Goal: Information Seeking & Learning: Compare options

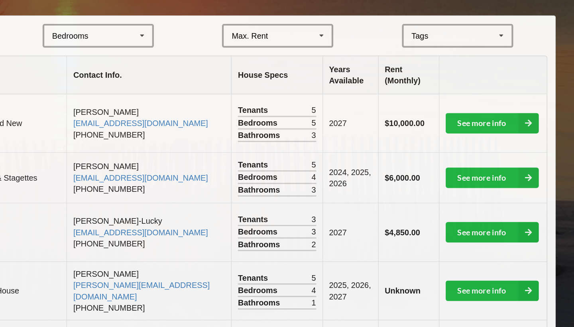
scroll to position [136, 0]
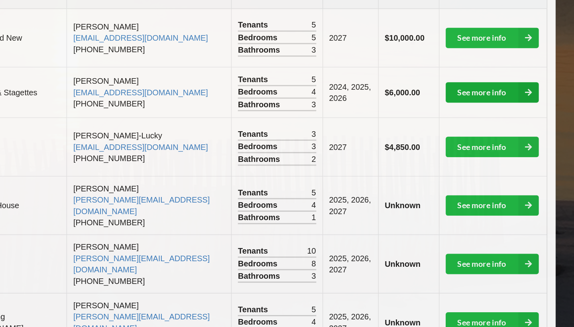
click at [468, 155] on link "See more info" at bounding box center [500, 162] width 65 height 14
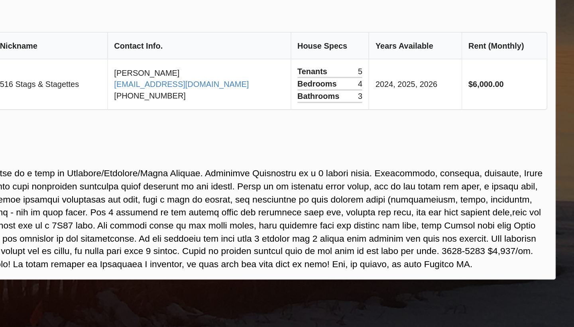
click at [441, 72] on button "Next Slide" at bounding box center [452, 62] width 22 height 72
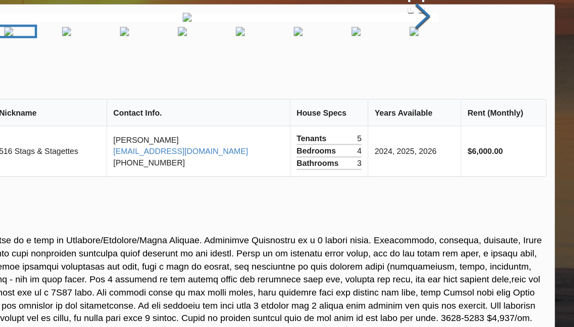
click at [441, 98] on button "Next Slide" at bounding box center [452, 62] width 22 height 72
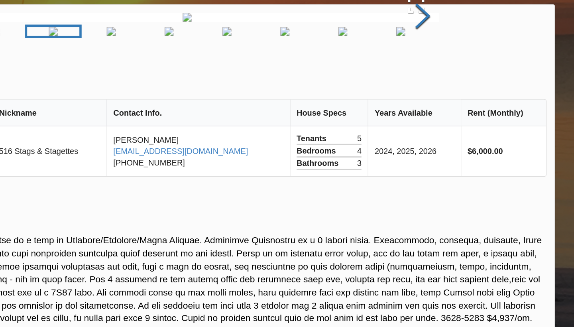
click at [441, 98] on button "Next Slide" at bounding box center [452, 62] width 22 height 72
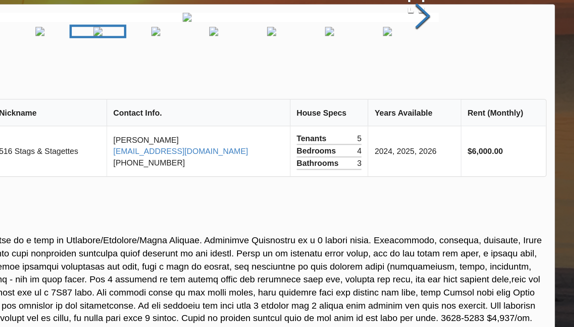
click at [441, 98] on button "Next Slide" at bounding box center [452, 62] width 22 height 72
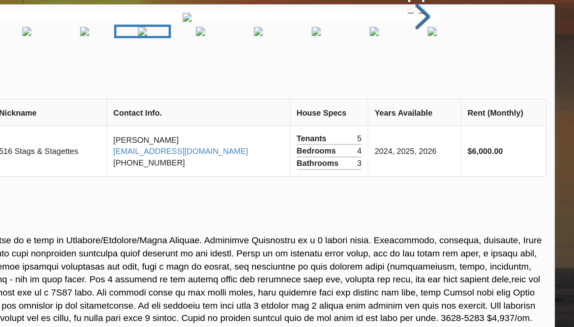
click at [441, 98] on button "Next Slide" at bounding box center [452, 62] width 22 height 72
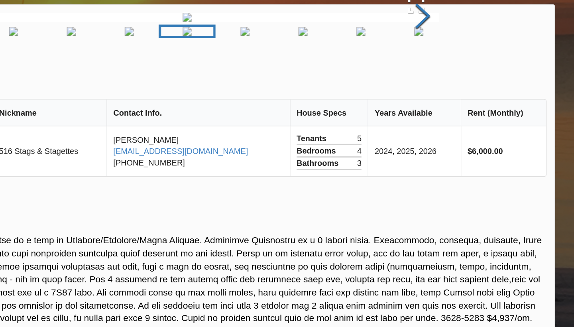
click at [441, 98] on button "Next Slide" at bounding box center [452, 62] width 22 height 72
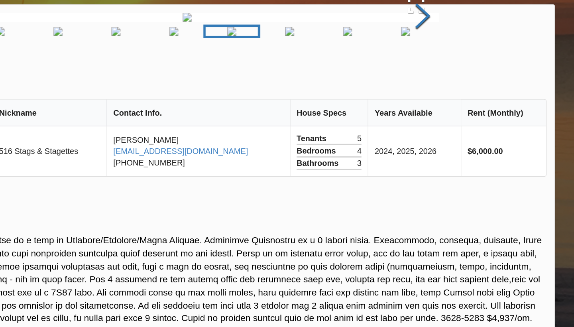
click at [441, 98] on button "Next Slide" at bounding box center [452, 62] width 22 height 72
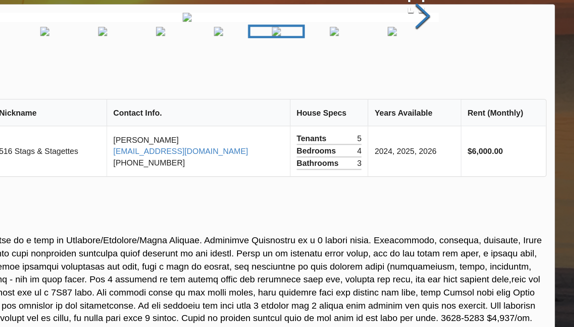
click at [441, 98] on button "Next Slide" at bounding box center [452, 62] width 22 height 72
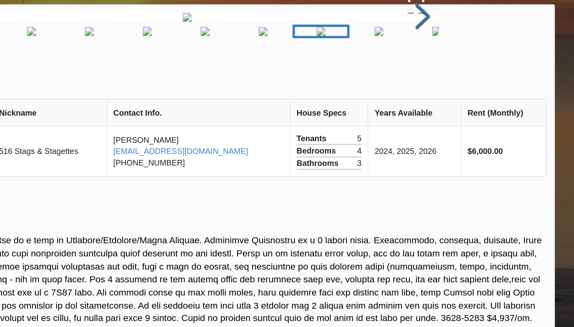
click at [441, 98] on button "Next Slide" at bounding box center [452, 62] width 22 height 72
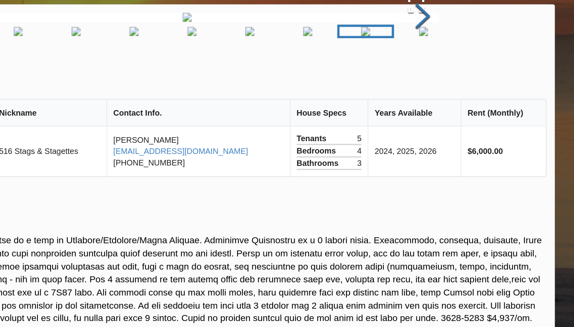
click at [441, 98] on button "Next Slide" at bounding box center [452, 62] width 22 height 72
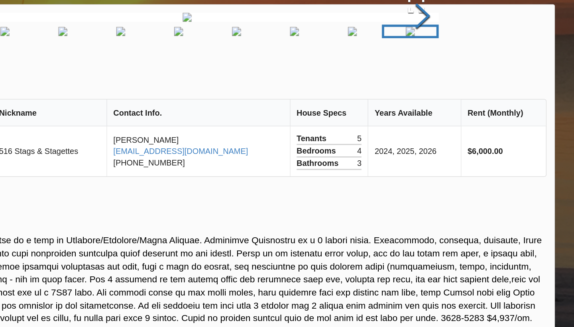
click at [441, 98] on button "Next Slide" at bounding box center [452, 62] width 22 height 72
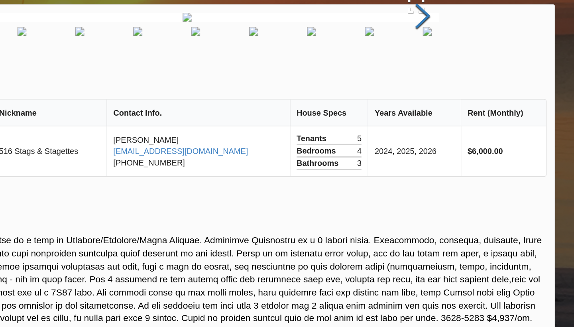
click at [441, 98] on button "Next Slide" at bounding box center [452, 62] width 22 height 72
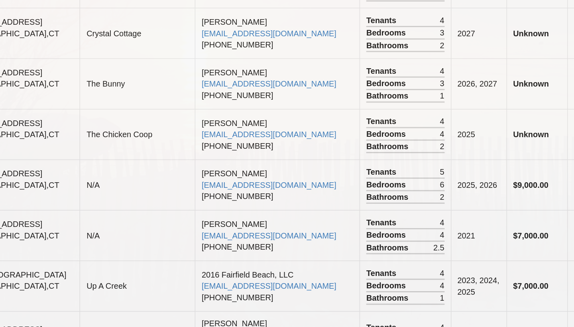
scroll to position [639, 0]
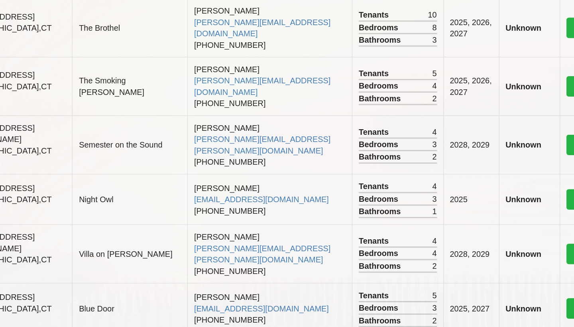
scroll to position [399, 0]
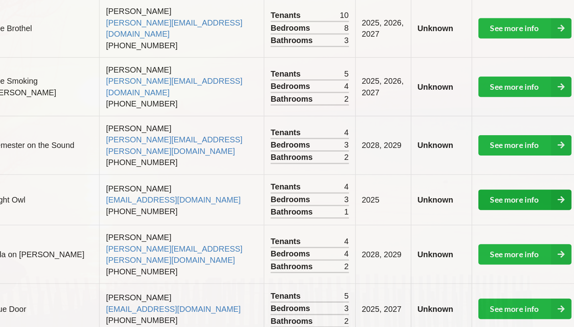
click at [468, 133] on link "See more info" at bounding box center [500, 140] width 65 height 14
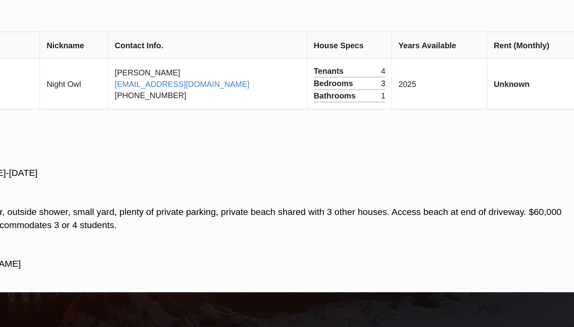
scroll to position [18, 0]
click at [427, 50] on button "Next Slide" at bounding box center [438, 62] width 22 height 72
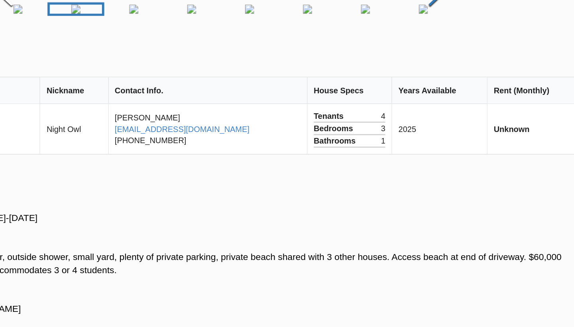
click at [427, 84] on button "Next Slide" at bounding box center [438, 62] width 22 height 72
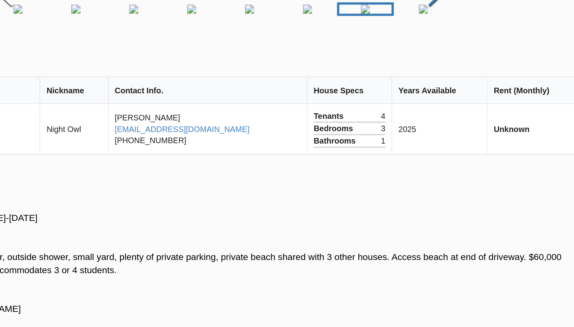
click at [427, 84] on button "Next Slide" at bounding box center [438, 62] width 22 height 72
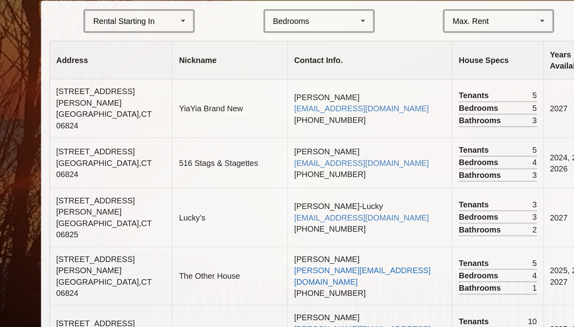
scroll to position [183, 0]
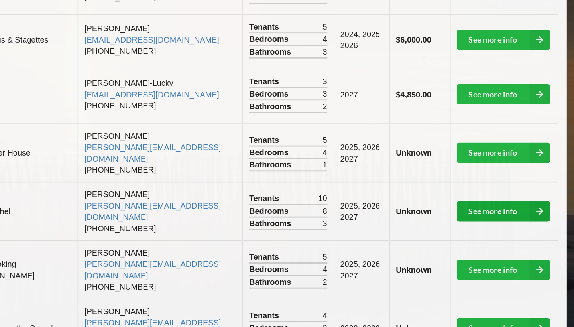
click at [468, 228] on link "See more info" at bounding box center [500, 235] width 65 height 14
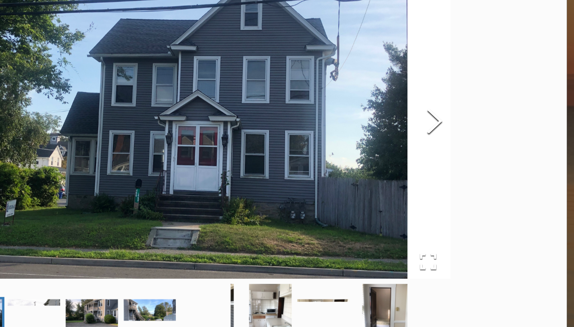
scroll to position [80, 0]
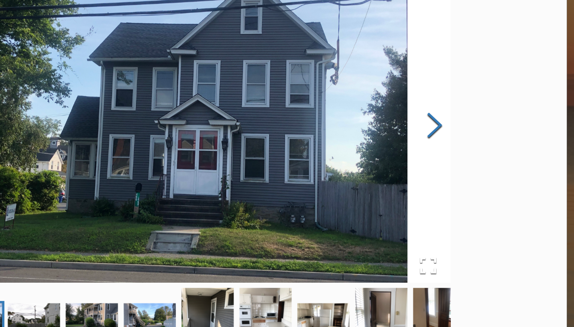
click at [441, 87] on button "Next Slide" at bounding box center [452, 89] width 22 height 72
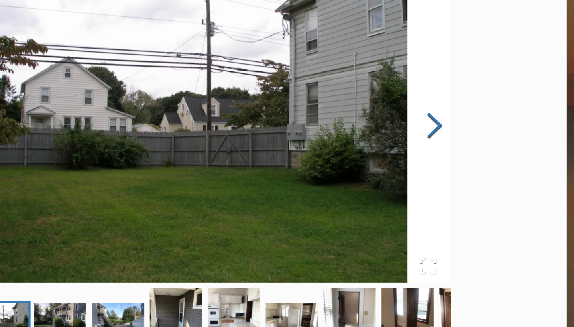
click at [441, 87] on button "Next Slide" at bounding box center [452, 89] width 22 height 72
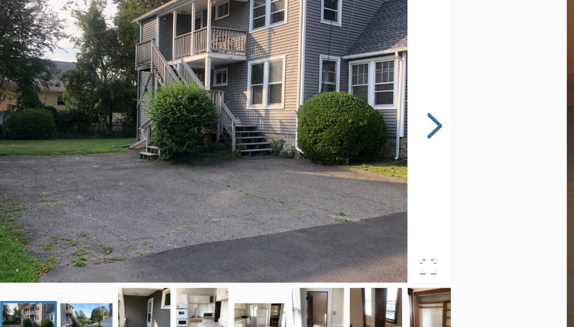
click at [441, 87] on button "Next Slide" at bounding box center [452, 89] width 22 height 72
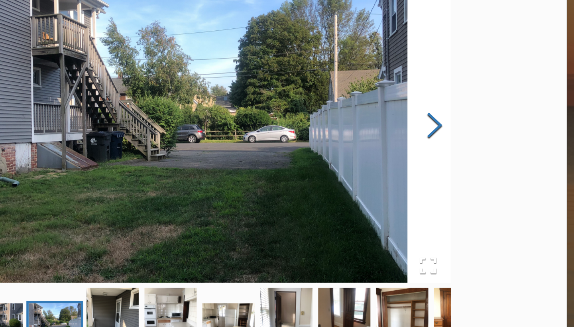
click at [441, 87] on button "Next Slide" at bounding box center [452, 89] width 22 height 72
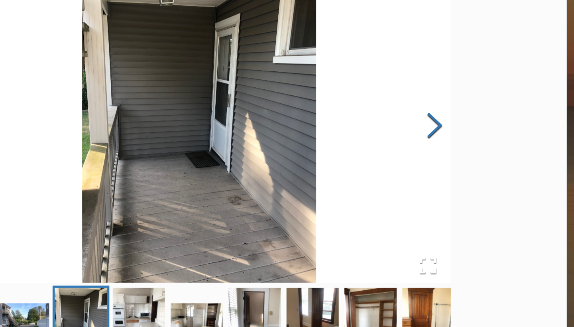
click at [441, 87] on button "Next Slide" at bounding box center [452, 89] width 22 height 72
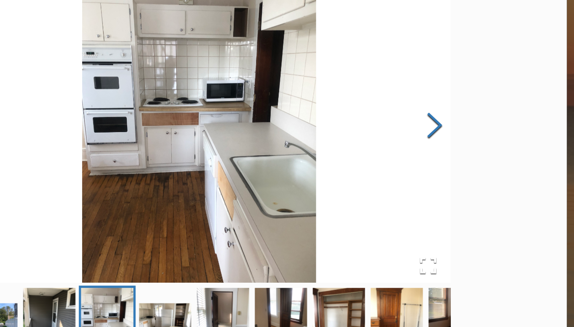
click at [441, 87] on button "Next Slide" at bounding box center [452, 89] width 22 height 72
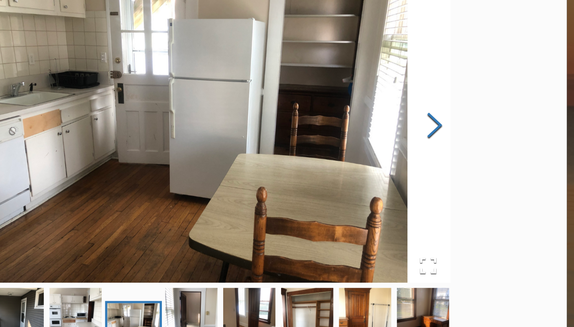
click at [441, 87] on button "Next Slide" at bounding box center [452, 89] width 22 height 72
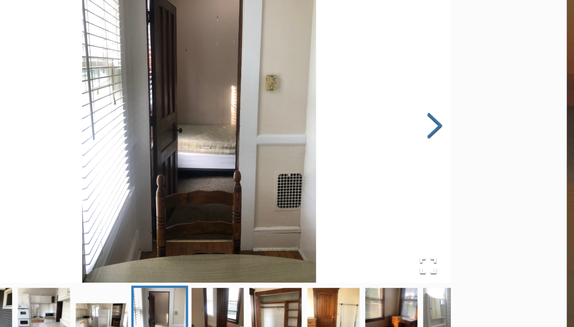
click at [441, 87] on button "Next Slide" at bounding box center [452, 89] width 22 height 72
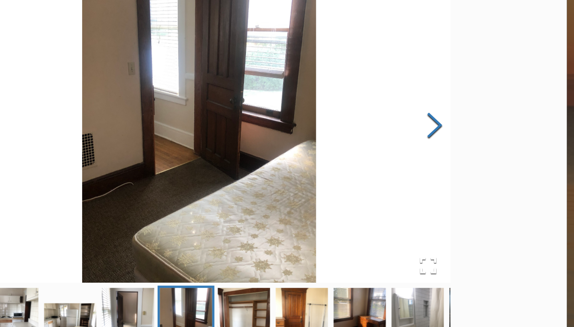
click at [441, 87] on button "Next Slide" at bounding box center [452, 89] width 22 height 72
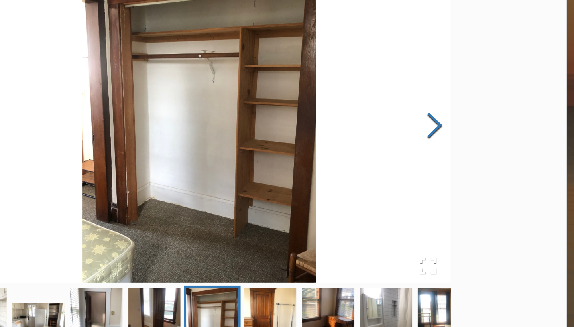
click at [441, 87] on button "Next Slide" at bounding box center [452, 89] width 22 height 72
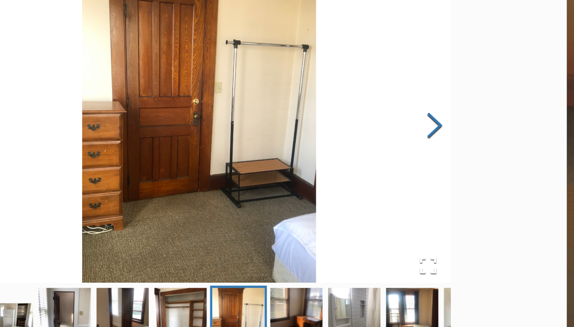
click at [441, 87] on button "Next Slide" at bounding box center [452, 89] width 22 height 72
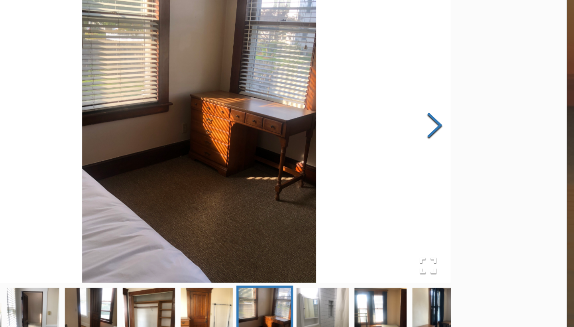
click at [441, 87] on button "Next Slide" at bounding box center [452, 89] width 22 height 72
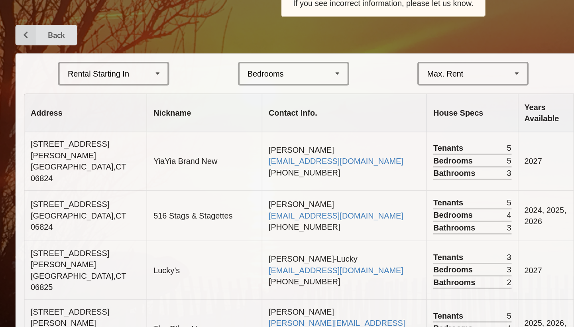
scroll to position [143, 0]
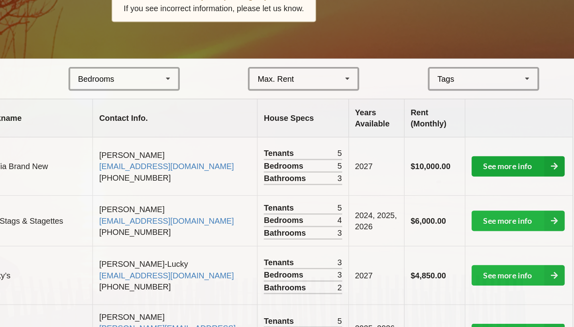
click at [468, 110] on link "See more info" at bounding box center [500, 117] width 65 height 14
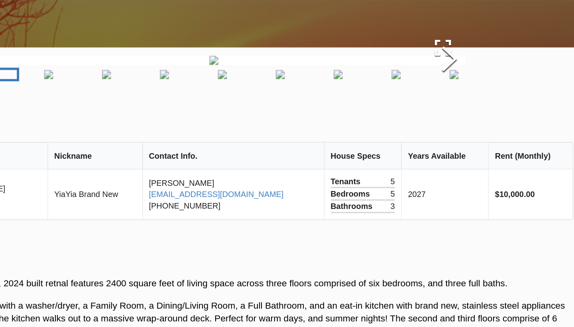
scroll to position [4, 0]
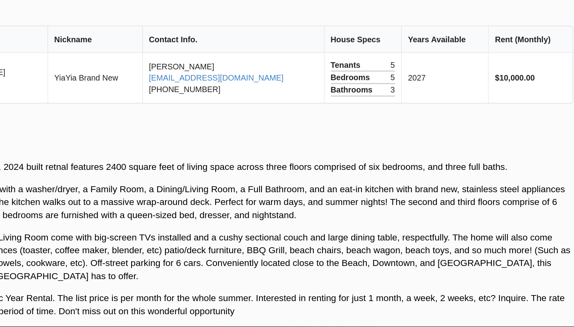
click at [441, 66] on button "Next Slide" at bounding box center [452, 58] width 22 height 72
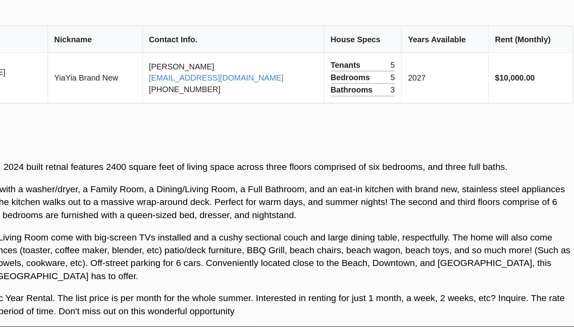
click at [441, 66] on button "Next Slide" at bounding box center [452, 58] width 22 height 72
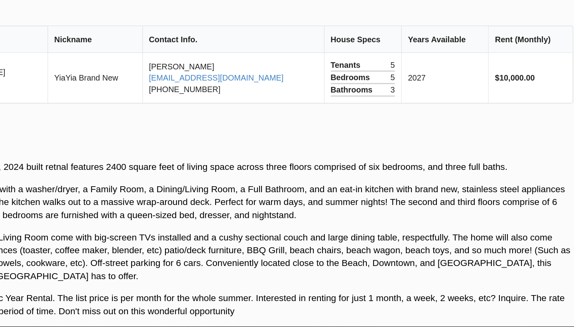
click at [441, 66] on button "Next Slide" at bounding box center [452, 58] width 22 height 72
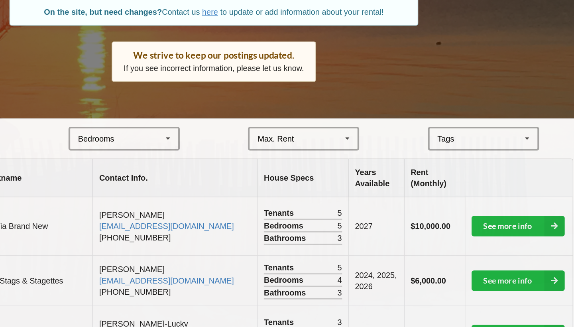
scroll to position [46, 0]
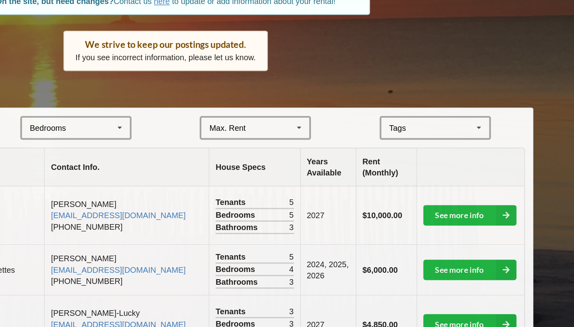
click at [501, 146] on icon at bounding box center [507, 153] width 12 height 15
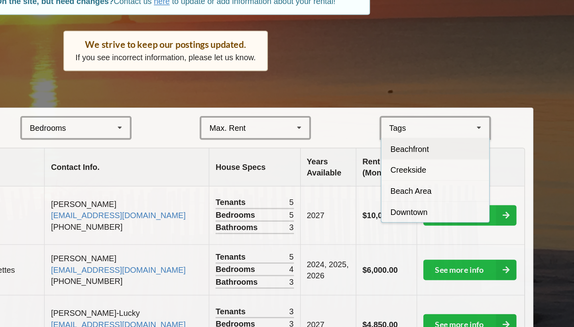
click at [445, 165] on span "Beachfront" at bounding box center [458, 168] width 27 height 6
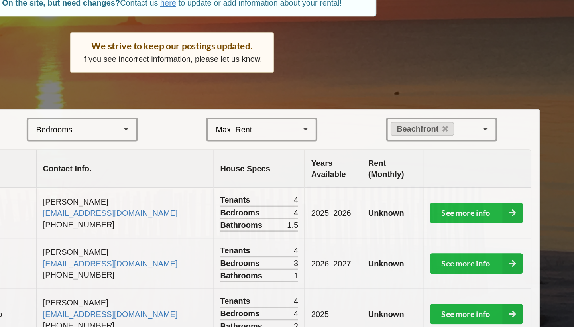
click at [259, 119] on div "Back" at bounding box center [287, 126] width 517 height 14
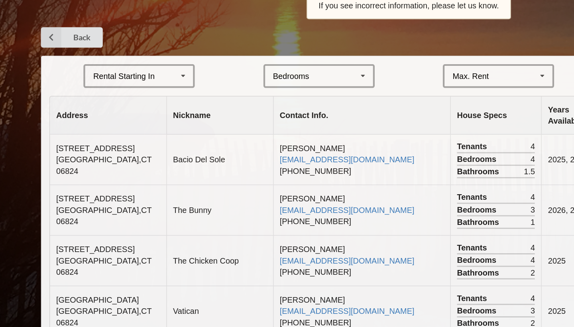
scroll to position [51, 0]
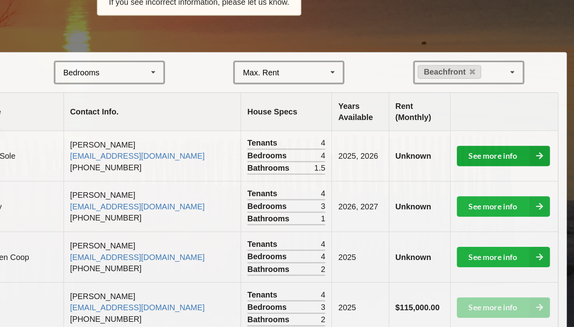
click at [468, 200] on link "See more info" at bounding box center [500, 207] width 65 height 14
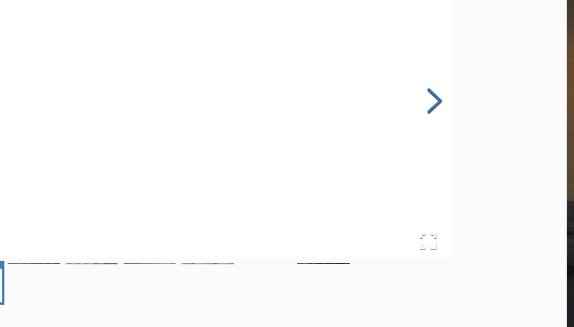
click at [441, 133] on button "Next Slide" at bounding box center [452, 169] width 22 height 72
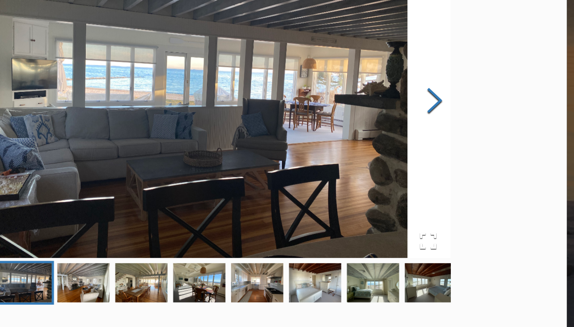
click at [441, 133] on button "Next Slide" at bounding box center [452, 169] width 22 height 72
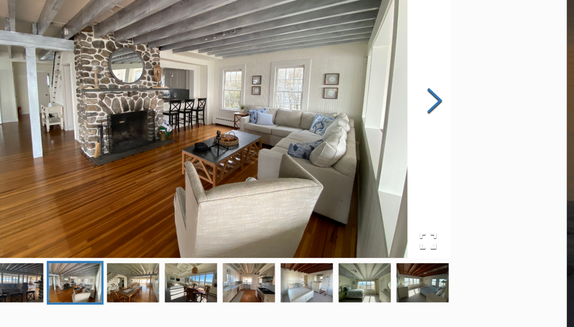
click at [441, 133] on button "Next Slide" at bounding box center [452, 169] width 22 height 72
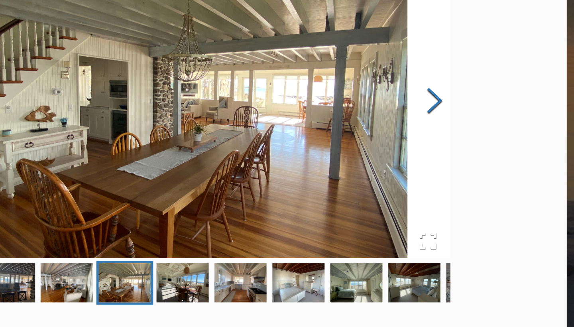
click at [441, 133] on button "Next Slide" at bounding box center [452, 169] width 22 height 72
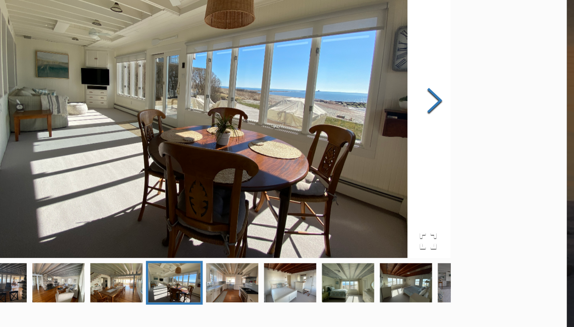
click at [441, 133] on button "Next Slide" at bounding box center [452, 169] width 22 height 72
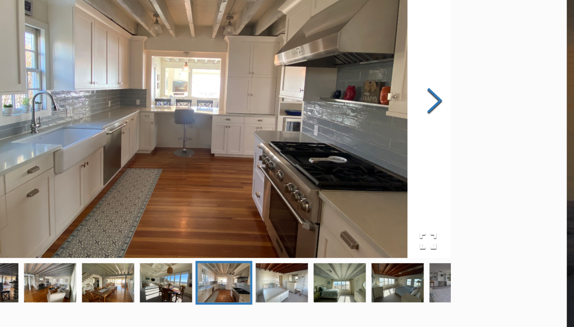
click at [441, 133] on button "Next Slide" at bounding box center [452, 169] width 22 height 72
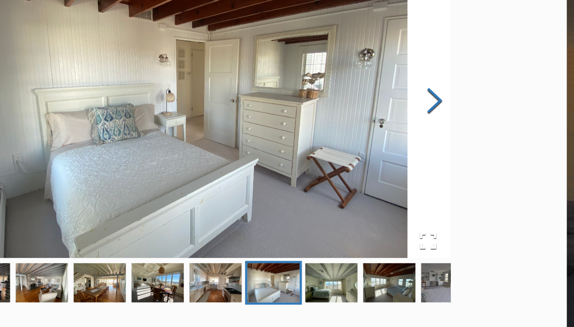
click at [441, 133] on button "Next Slide" at bounding box center [452, 169] width 22 height 72
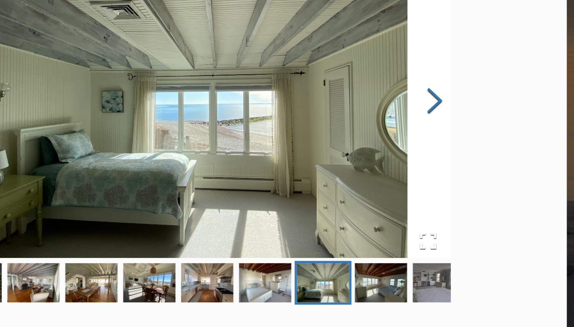
click at [441, 133] on button "Next Slide" at bounding box center [452, 169] width 22 height 72
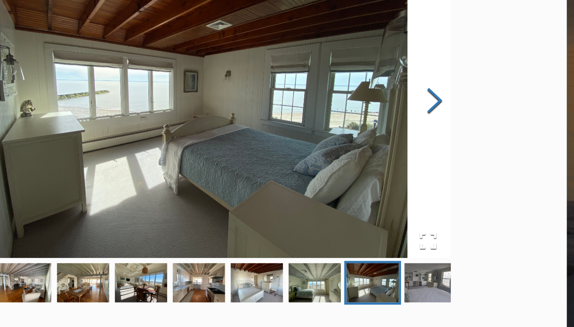
click at [441, 133] on button "Next Slide" at bounding box center [452, 169] width 22 height 72
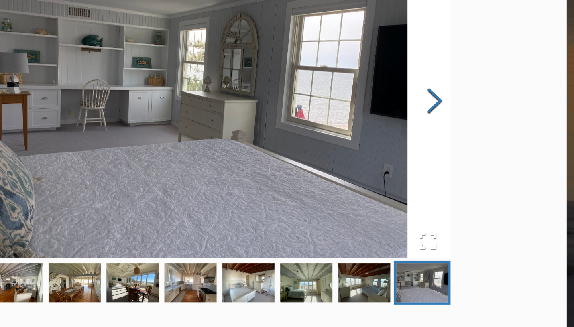
click at [441, 133] on button "Next Slide" at bounding box center [452, 169] width 22 height 72
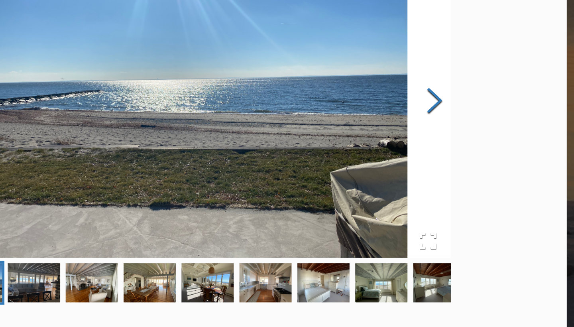
click at [441, 133] on button "Next Slide" at bounding box center [452, 169] width 22 height 72
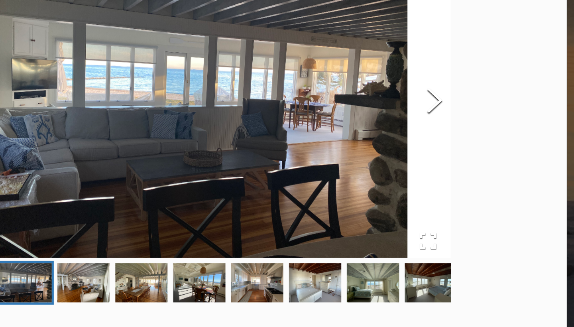
scroll to position [51, 0]
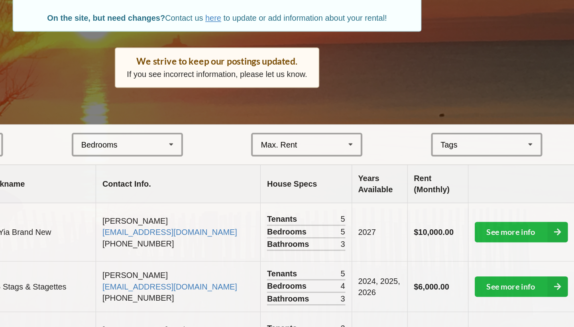
click at [501, 141] on icon at bounding box center [507, 148] width 12 height 15
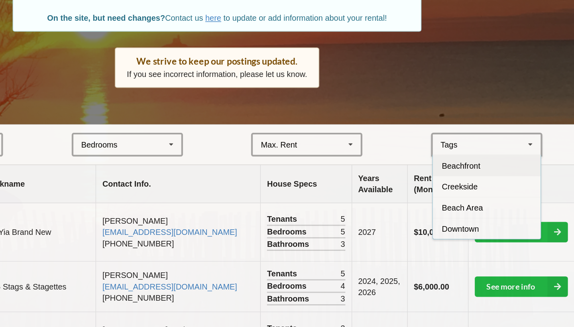
click at [438, 155] on div "Beachfront" at bounding box center [476, 162] width 76 height 15
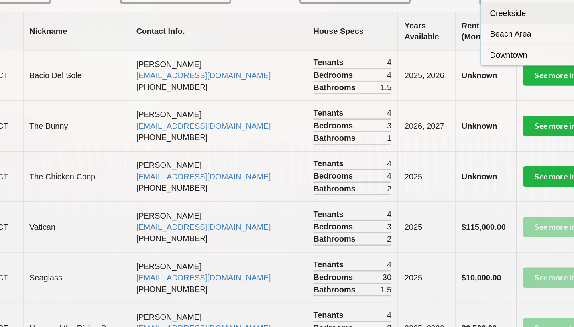
scroll to position [108, 0]
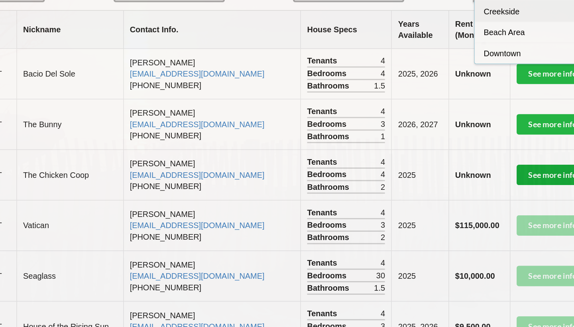
click at [468, 213] on link "See more info" at bounding box center [500, 220] width 65 height 14
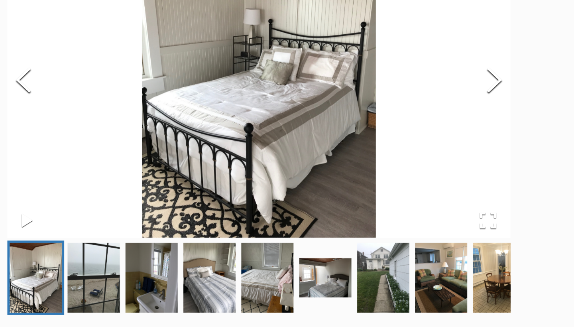
scroll to position [17, 0]
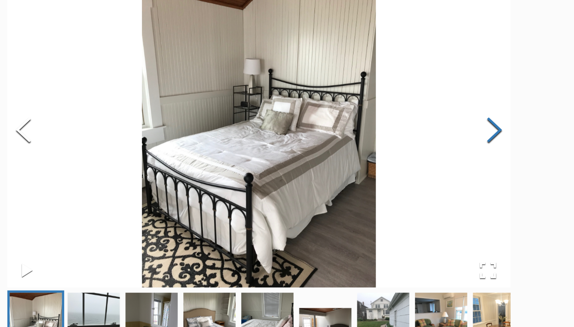
click at [441, 116] on button "Next Slide" at bounding box center [452, 152] width 22 height 72
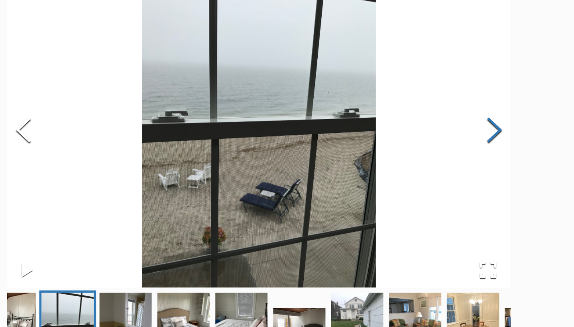
click at [441, 116] on button "Next Slide" at bounding box center [452, 152] width 22 height 72
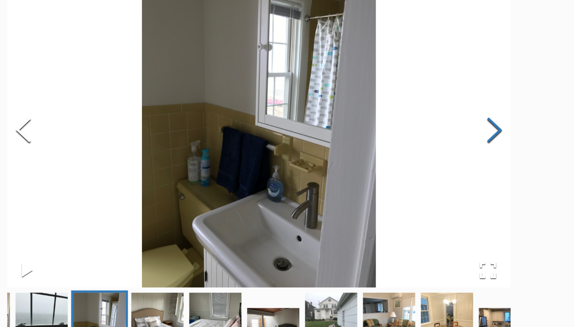
click at [441, 116] on button "Next Slide" at bounding box center [452, 152] width 22 height 72
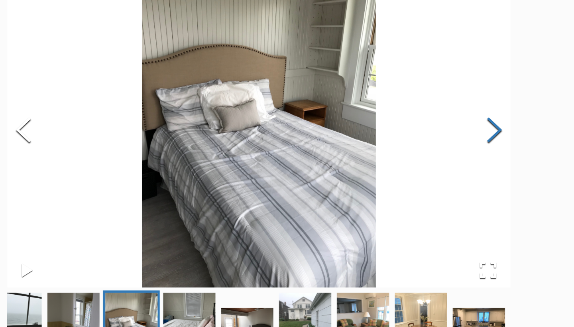
click at [441, 116] on button "Next Slide" at bounding box center [452, 152] width 22 height 72
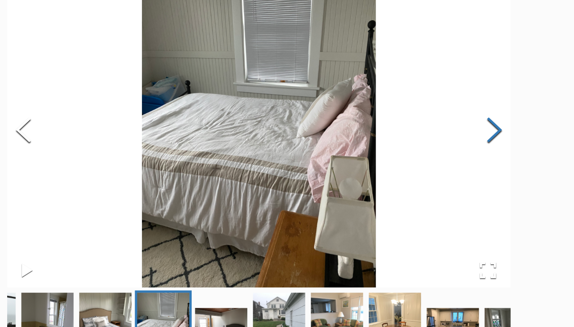
click at [441, 116] on button "Next Slide" at bounding box center [452, 152] width 22 height 72
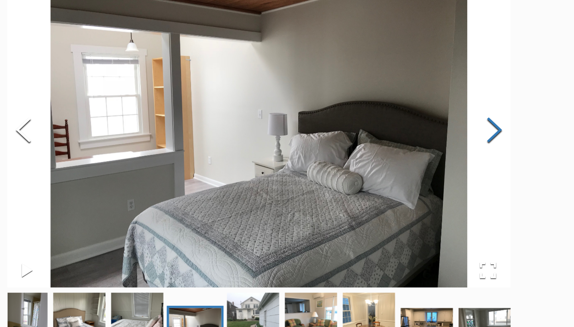
click at [441, 116] on button "Next Slide" at bounding box center [452, 152] width 22 height 72
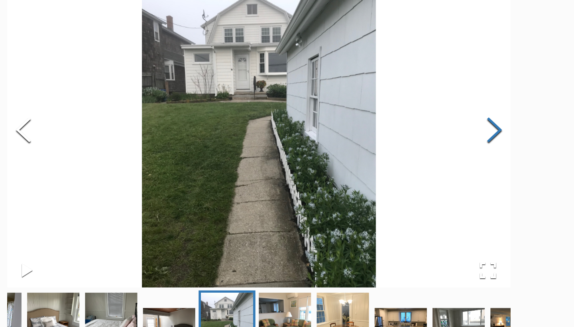
click at [441, 116] on button "Next Slide" at bounding box center [452, 152] width 22 height 72
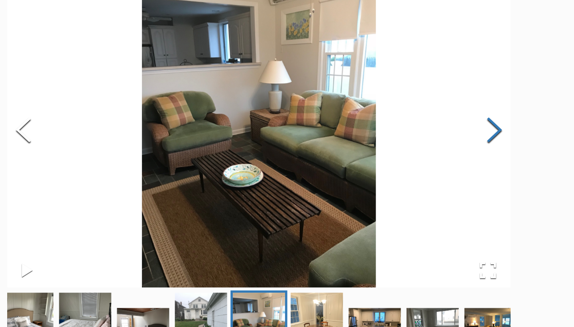
click at [441, 116] on button "Next Slide" at bounding box center [452, 152] width 22 height 72
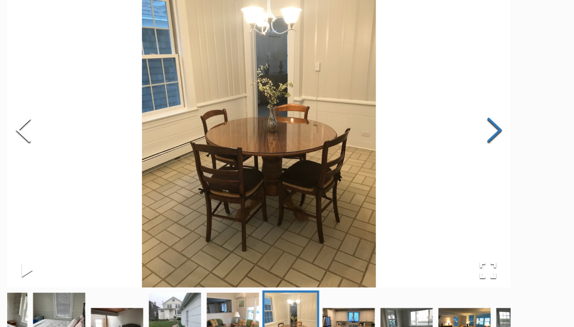
click at [441, 116] on button "Next Slide" at bounding box center [452, 152] width 22 height 72
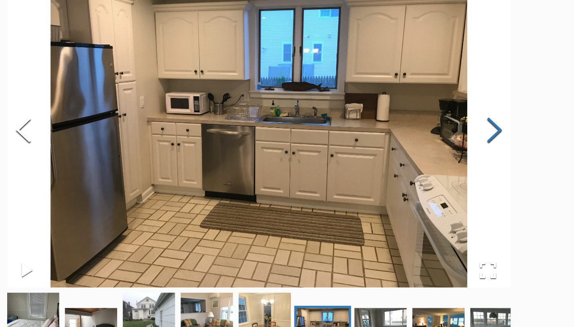
click at [441, 116] on button "Next Slide" at bounding box center [452, 152] width 22 height 72
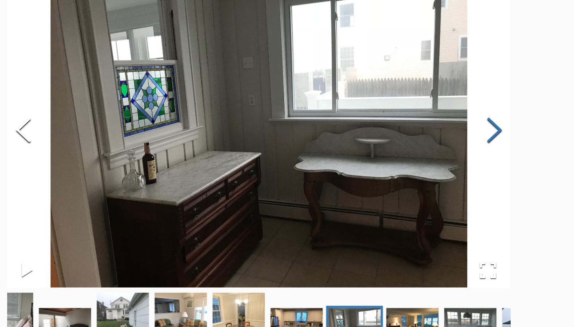
click at [441, 116] on button "Next Slide" at bounding box center [452, 152] width 22 height 72
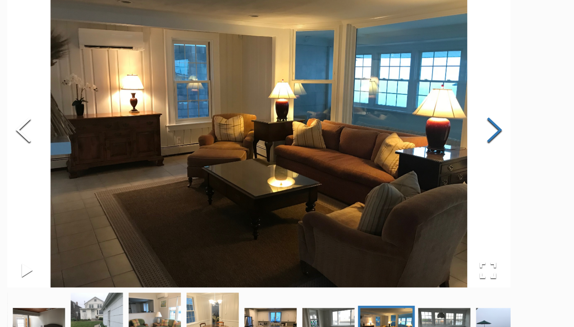
click at [441, 116] on button "Next Slide" at bounding box center [452, 152] width 22 height 72
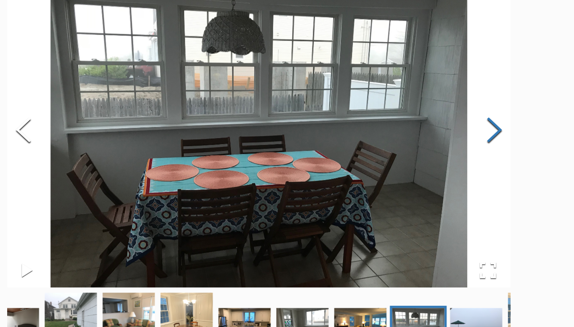
click at [441, 116] on button "Next Slide" at bounding box center [452, 152] width 22 height 72
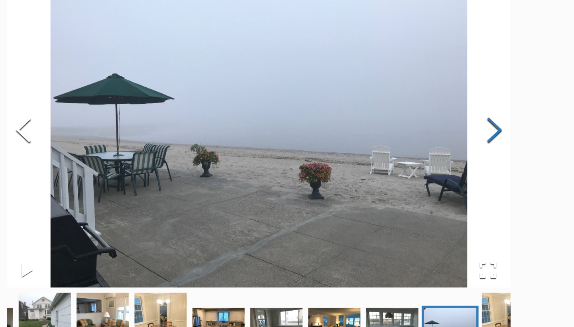
click at [441, 116] on button "Next Slide" at bounding box center [452, 152] width 22 height 72
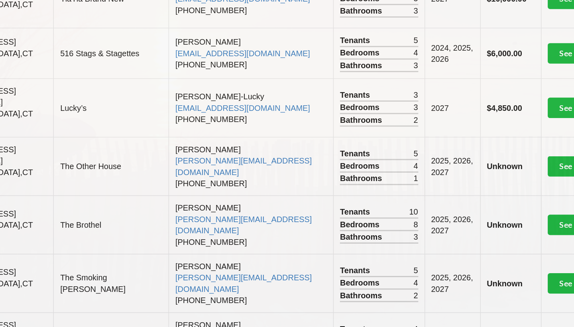
scroll to position [164, 0]
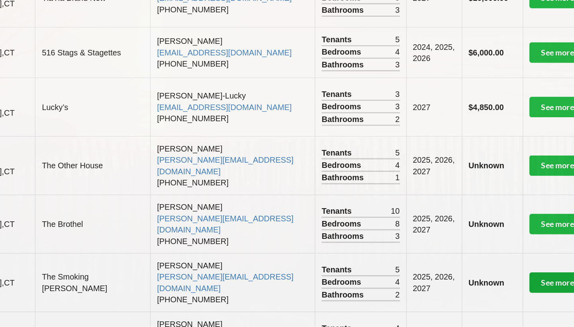
click at [468, 289] on link "See more info" at bounding box center [500, 296] width 65 height 14
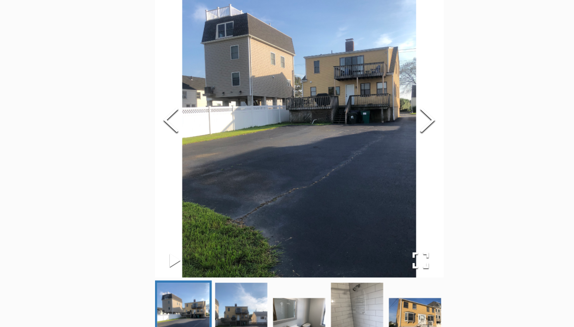
scroll to position [82, 0]
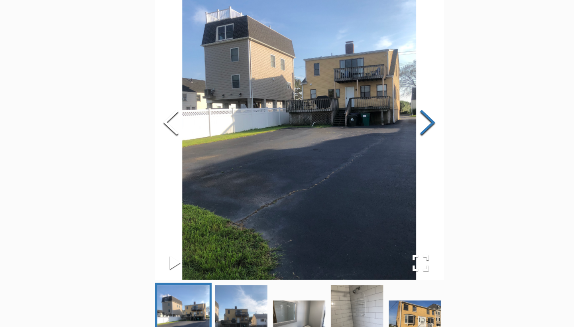
click at [379, 87] on button "Next Slide" at bounding box center [377, 87] width 22 height 72
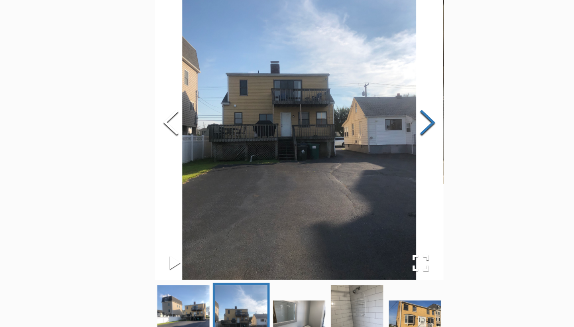
click at [379, 87] on button "Next Slide" at bounding box center [377, 87] width 22 height 72
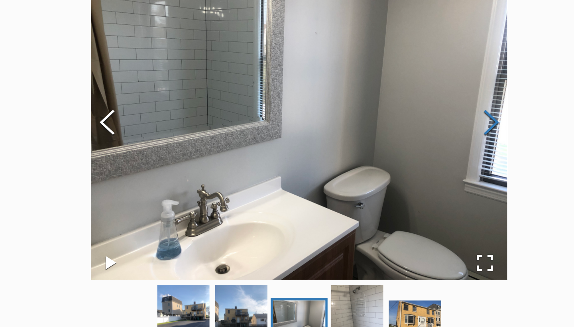
click at [411, 87] on button "Next Slide" at bounding box center [422, 87] width 22 height 72
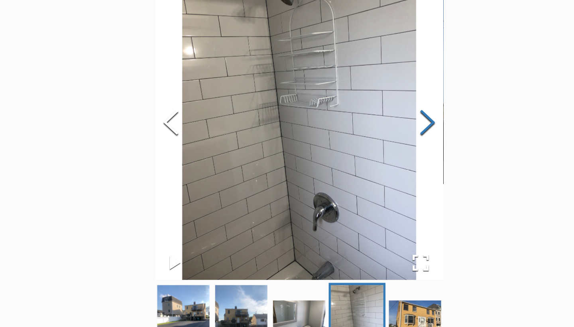
click at [379, 87] on button "Next Slide" at bounding box center [377, 87] width 22 height 72
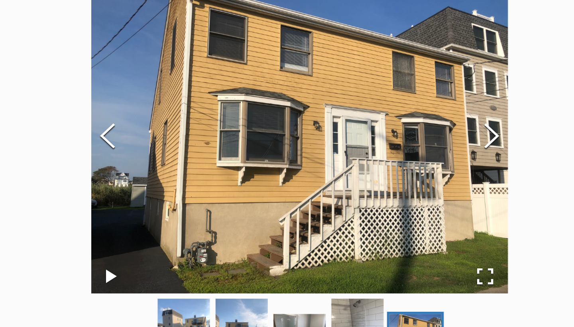
scroll to position [72, 0]
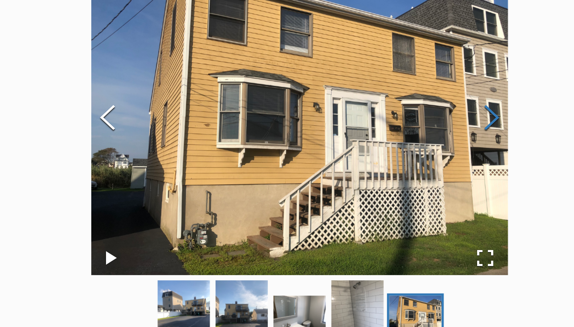
click at [411, 84] on button "Next Slide" at bounding box center [422, 97] width 22 height 72
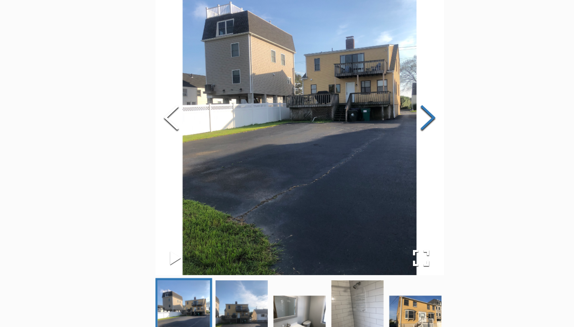
click at [377, 84] on button "Next Slide" at bounding box center [377, 97] width 22 height 72
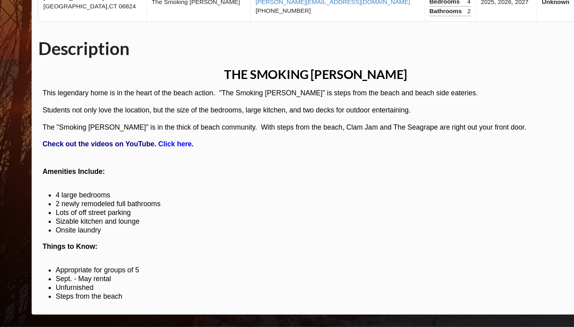
scroll to position [380, 0]
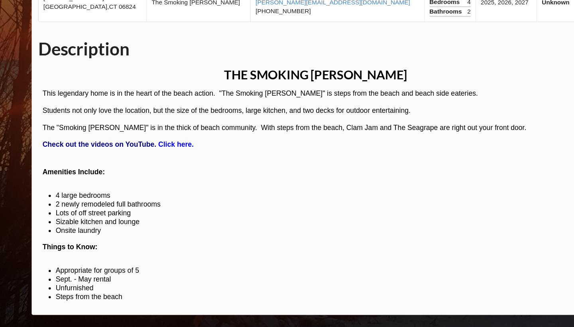
click at [170, 157] on span "Click here." at bounding box center [160, 160] width 32 height 7
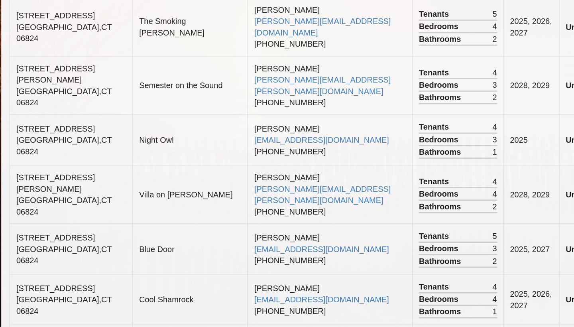
scroll to position [353, 0]
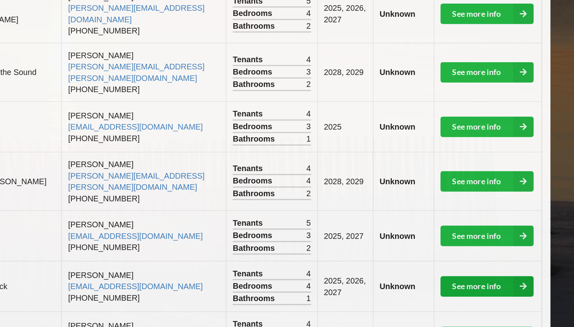
click at [468, 291] on link "See more info" at bounding box center [500, 298] width 65 height 14
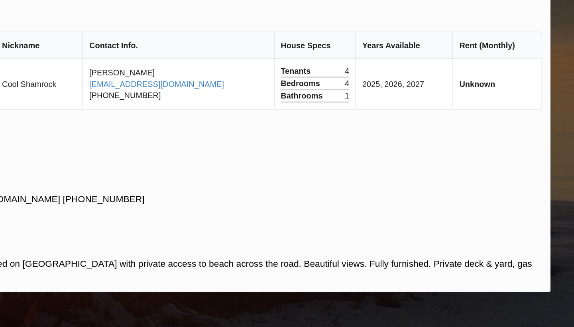
scroll to position [24, 0]
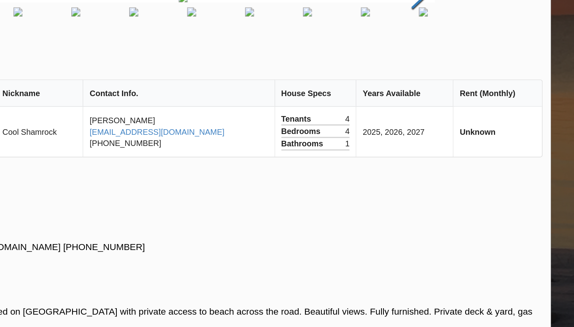
click at [441, 78] on button "Next Slide" at bounding box center [452, 62] width 22 height 72
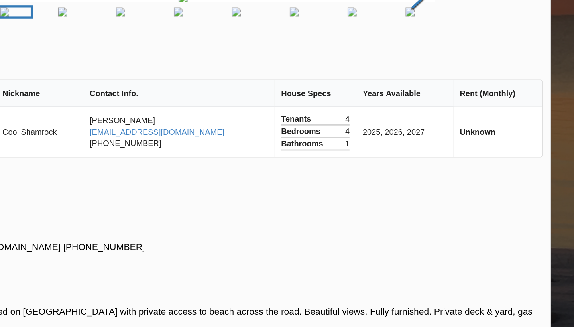
click at [441, 78] on button "Next Slide" at bounding box center [452, 62] width 22 height 72
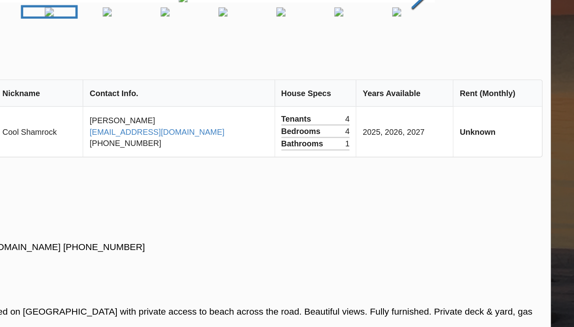
click at [441, 78] on button "Next Slide" at bounding box center [452, 62] width 22 height 72
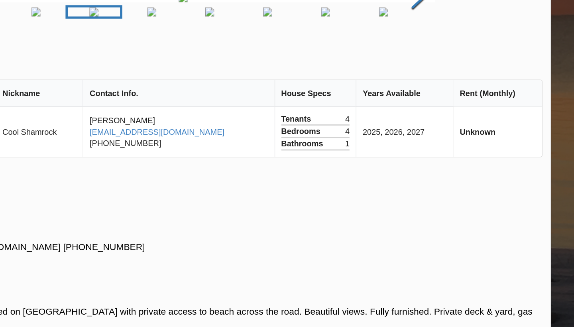
click at [441, 78] on button "Next Slide" at bounding box center [452, 62] width 22 height 72
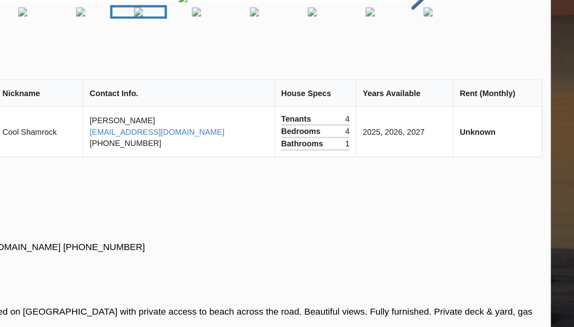
click at [441, 78] on button "Next Slide" at bounding box center [452, 62] width 22 height 72
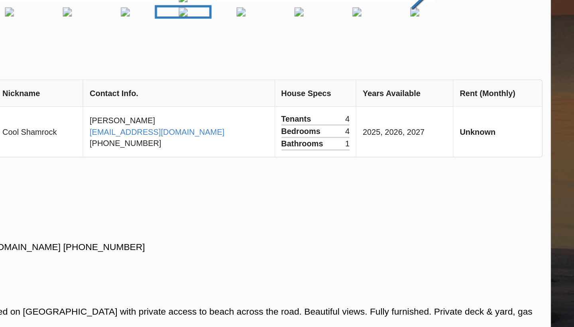
click at [441, 78] on button "Next Slide" at bounding box center [452, 62] width 22 height 72
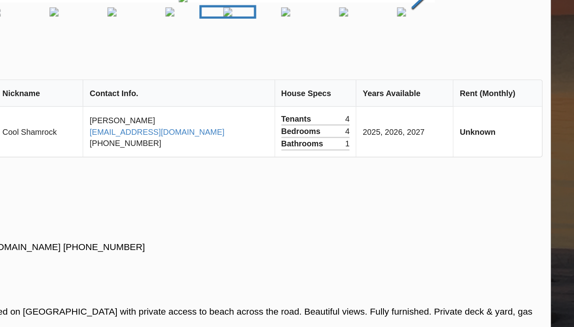
click at [441, 78] on button "Next Slide" at bounding box center [452, 62] width 22 height 72
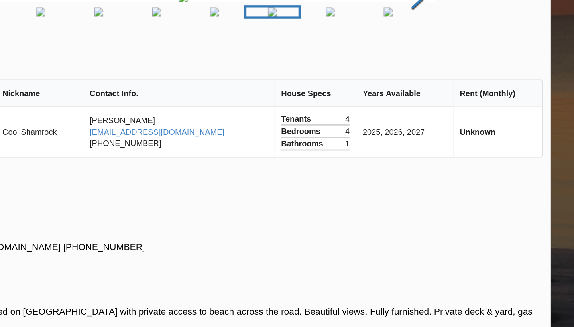
click at [441, 78] on button "Next Slide" at bounding box center [452, 62] width 22 height 72
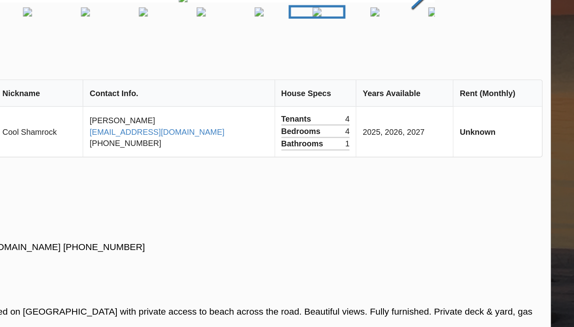
click at [441, 78] on button "Next Slide" at bounding box center [452, 62] width 22 height 72
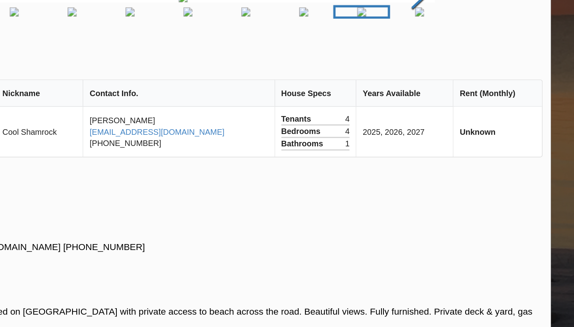
click at [441, 78] on button "Next Slide" at bounding box center [452, 62] width 22 height 72
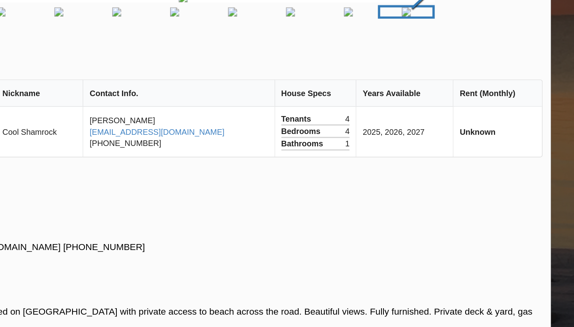
click at [441, 78] on button "Next Slide" at bounding box center [452, 62] width 22 height 72
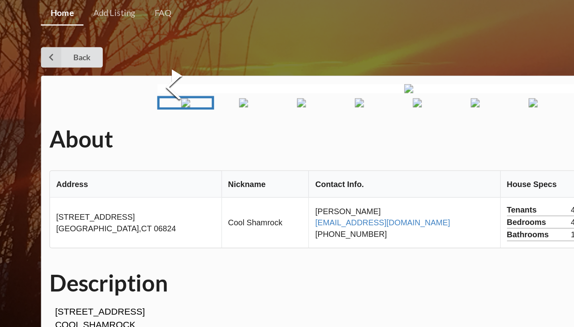
scroll to position [121, 0]
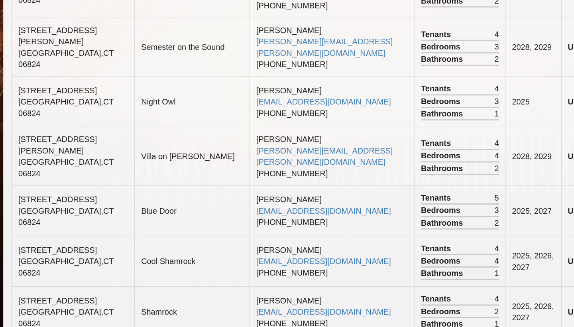
scroll to position [372, 0]
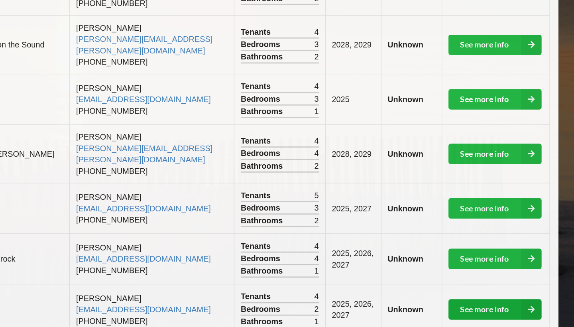
click at [468, 307] on link "See more info" at bounding box center [500, 314] width 65 height 14
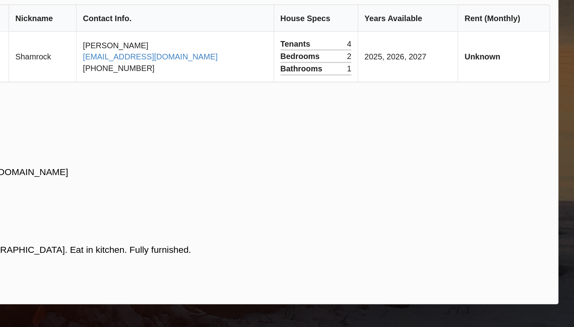
scroll to position [26, 0]
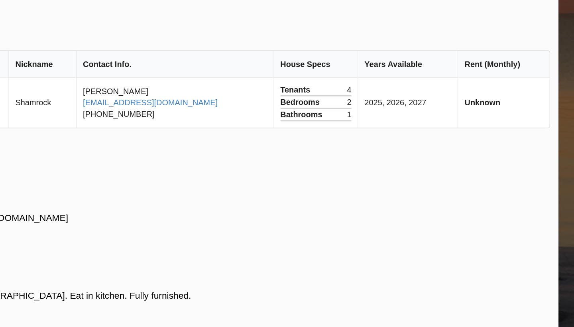
click at [441, 76] on button "Next Slide" at bounding box center [452, 43] width 22 height 72
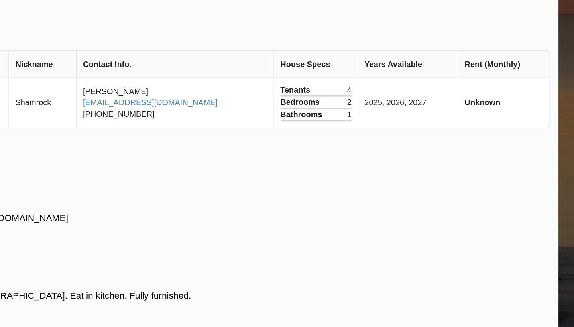
click at [441, 76] on button "Next Slide" at bounding box center [452, 43] width 22 height 72
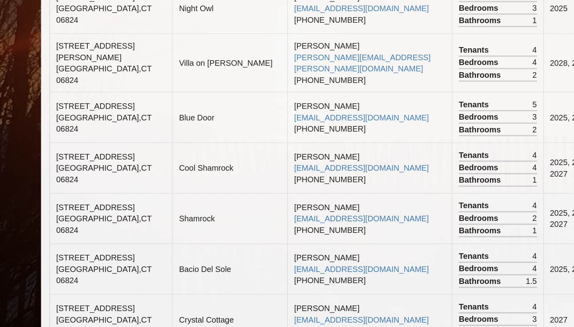
scroll to position [441, 0]
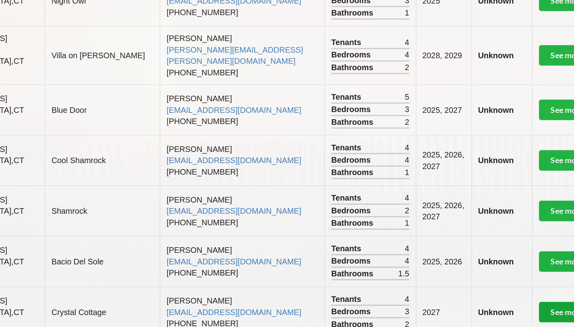
click at [468, 309] on link "See more info" at bounding box center [500, 316] width 65 height 14
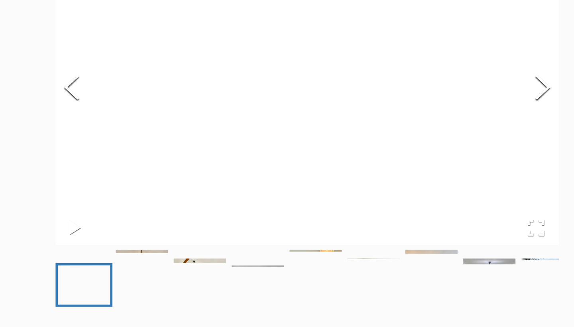
scroll to position [106, 0]
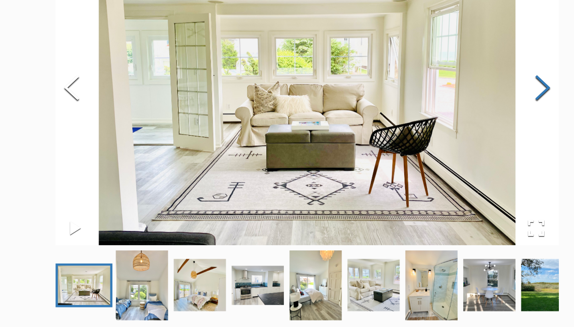
click at [441, 57] on button "Next Slide" at bounding box center [452, 63] width 22 height 72
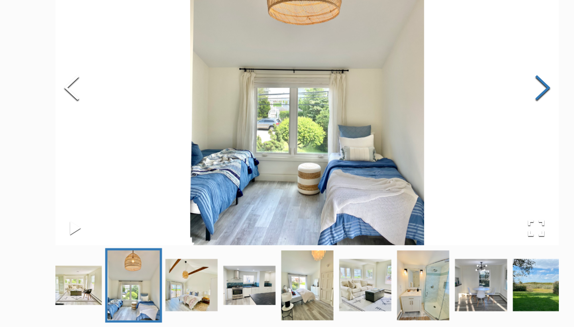
click at [441, 58] on button "Next Slide" at bounding box center [452, 63] width 22 height 72
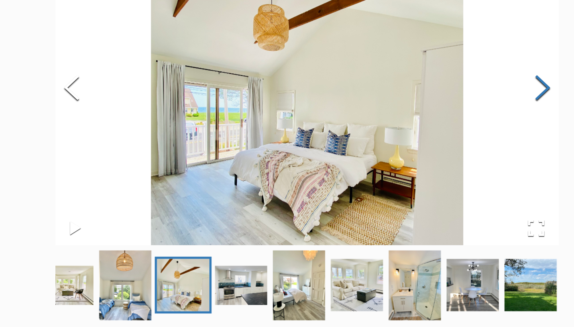
click at [441, 58] on button "Next Slide" at bounding box center [452, 63] width 22 height 72
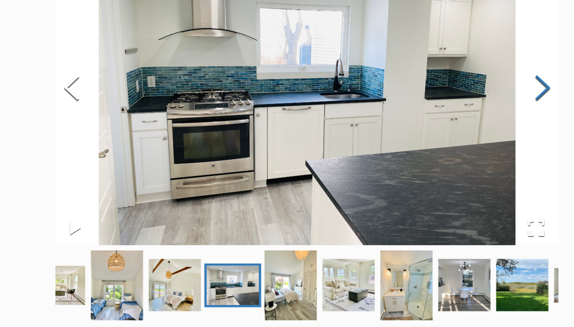
click at [441, 58] on button "Next Slide" at bounding box center [452, 63] width 22 height 72
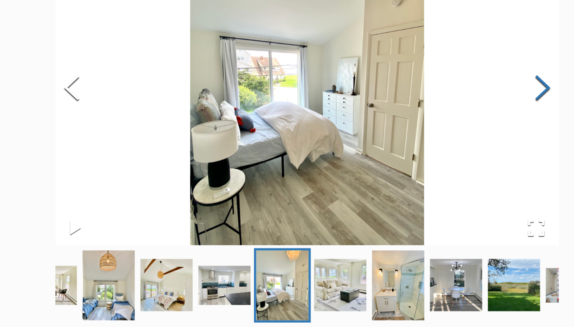
click at [441, 59] on button "Next Slide" at bounding box center [452, 63] width 22 height 72
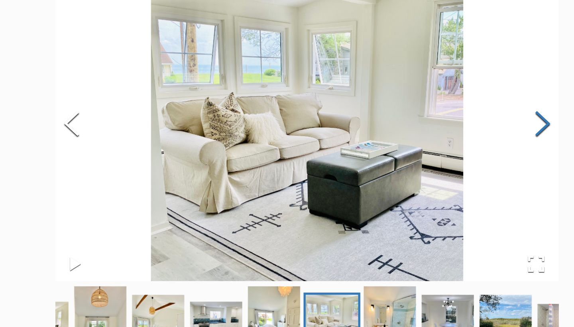
scroll to position [77, 0]
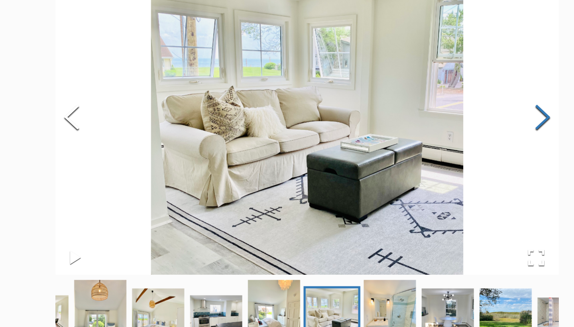
click at [441, 81] on button "Next Slide" at bounding box center [452, 92] width 22 height 72
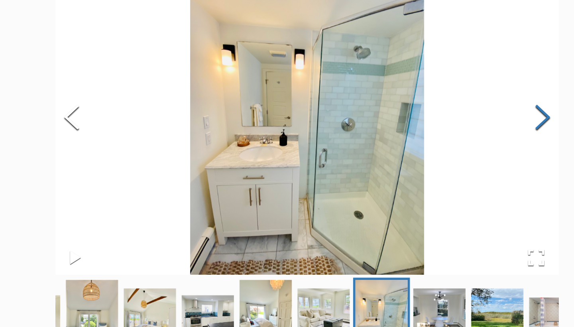
click at [441, 81] on button "Next Slide" at bounding box center [452, 92] width 22 height 72
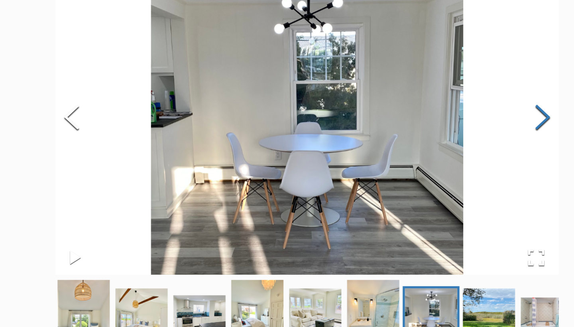
click at [441, 81] on button "Next Slide" at bounding box center [452, 92] width 22 height 72
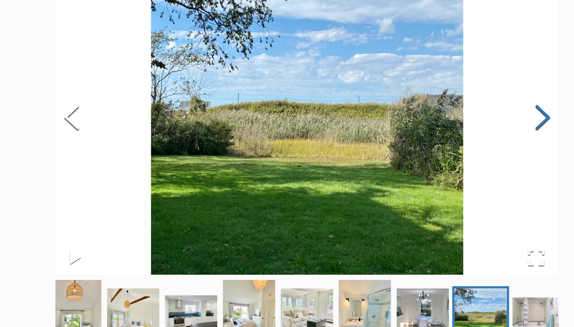
click at [441, 81] on button "Next Slide" at bounding box center [452, 92] width 22 height 72
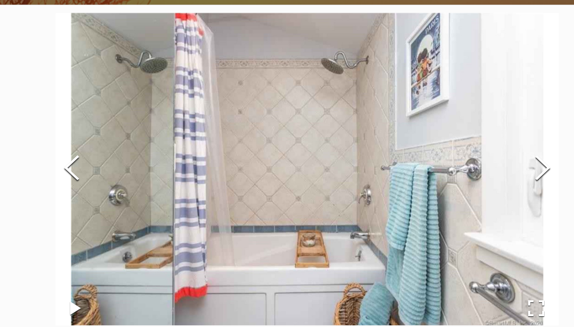
scroll to position [45, 0]
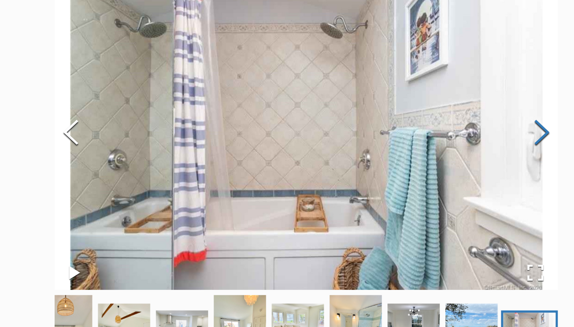
click at [441, 91] on button "Next Slide" at bounding box center [452, 124] width 22 height 72
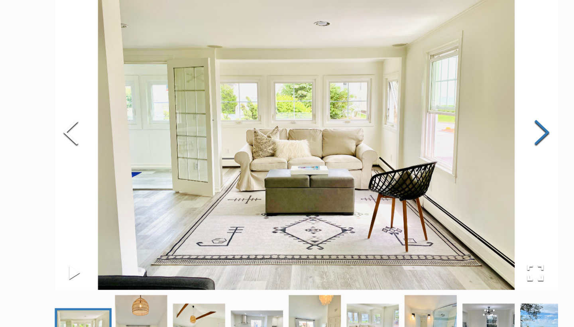
click at [441, 91] on button "Next Slide" at bounding box center [452, 124] width 22 height 72
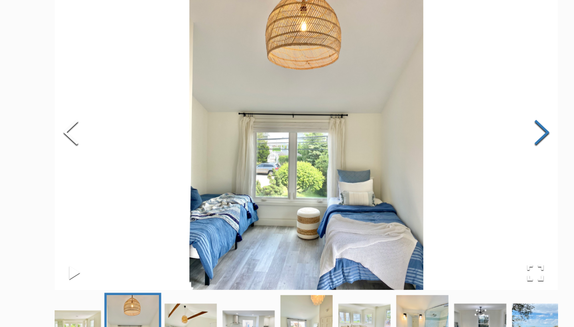
click at [441, 91] on button "Next Slide" at bounding box center [452, 124] width 22 height 72
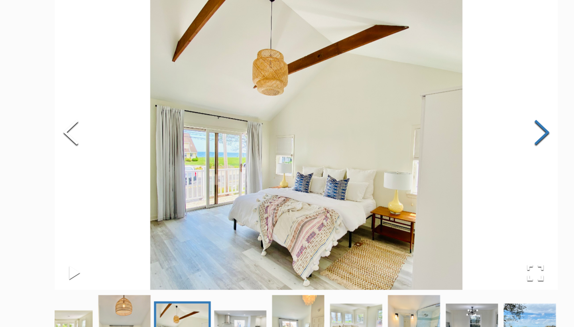
click at [441, 91] on button "Next Slide" at bounding box center [452, 124] width 22 height 72
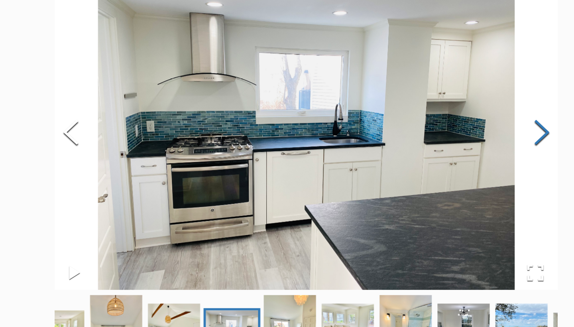
click at [441, 91] on button "Next Slide" at bounding box center [452, 124] width 22 height 72
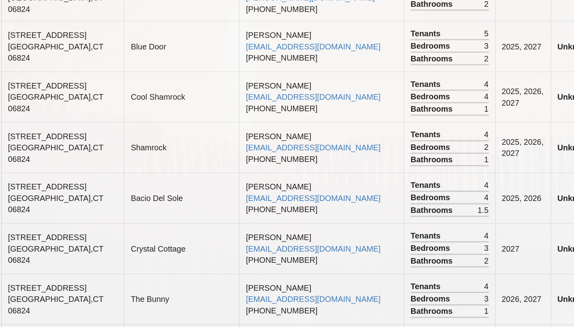
scroll to position [489, 0]
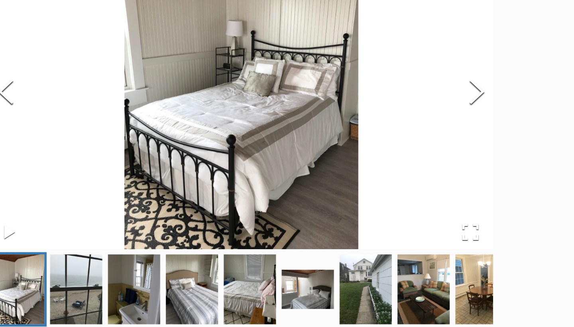
scroll to position [102, 0]
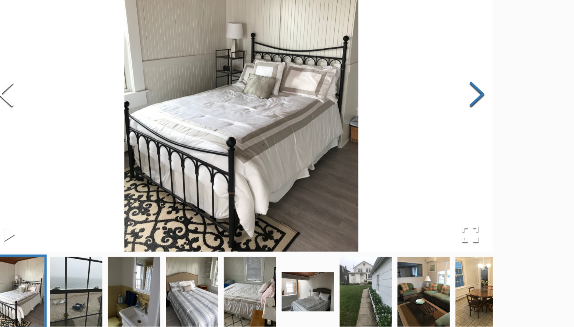
click at [441, 68] on button "Next Slide" at bounding box center [452, 67] width 22 height 72
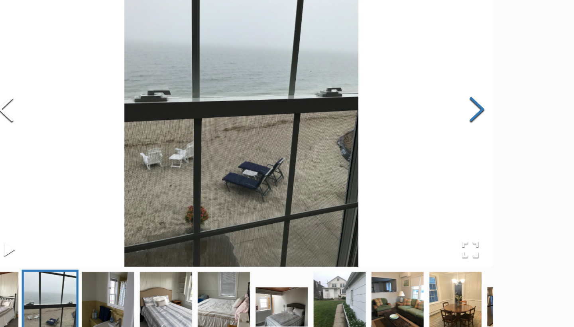
scroll to position [86, 0]
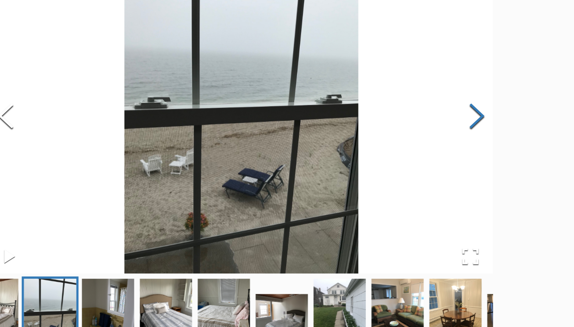
click at [441, 83] on button "Next Slide" at bounding box center [452, 83] width 22 height 72
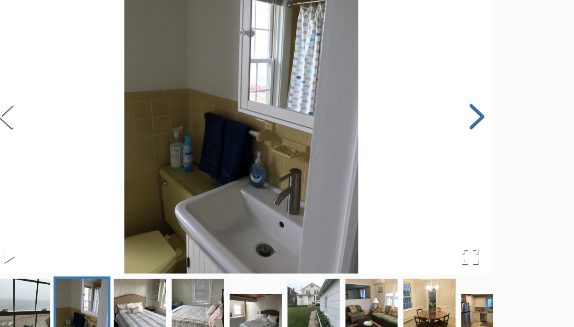
click at [441, 83] on button "Next Slide" at bounding box center [452, 83] width 22 height 72
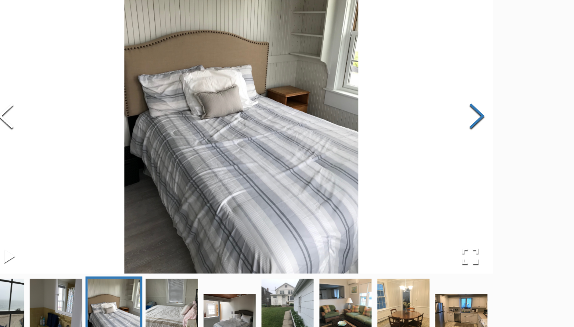
click at [441, 83] on button "Next Slide" at bounding box center [452, 83] width 22 height 72
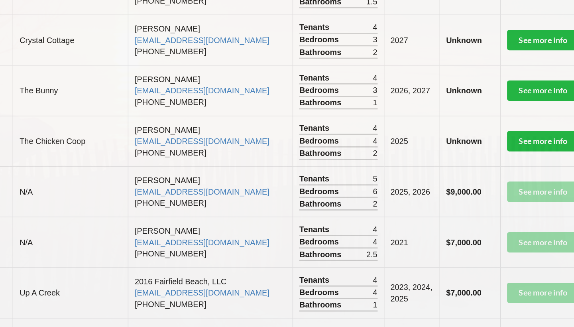
scroll to position [633, 0]
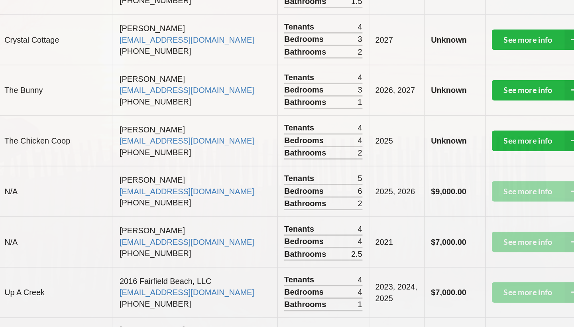
click at [463, 285] on td "See more info" at bounding box center [501, 302] width 76 height 35
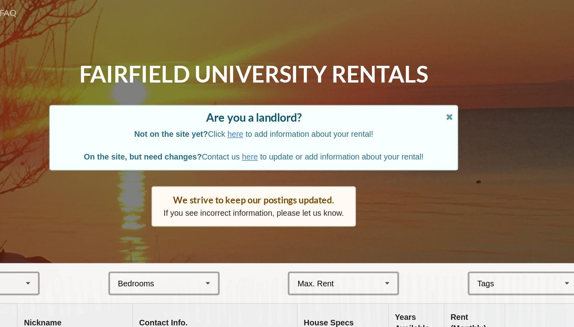
scroll to position [0, 0]
